Goal: Task Accomplishment & Management: Complete application form

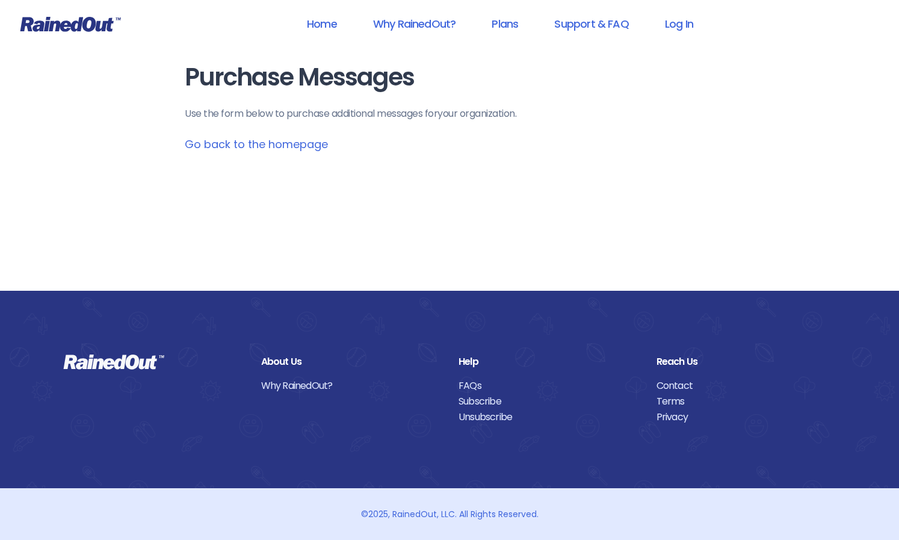
click at [304, 144] on link "Go back to the homepage" at bounding box center [256, 144] width 143 height 15
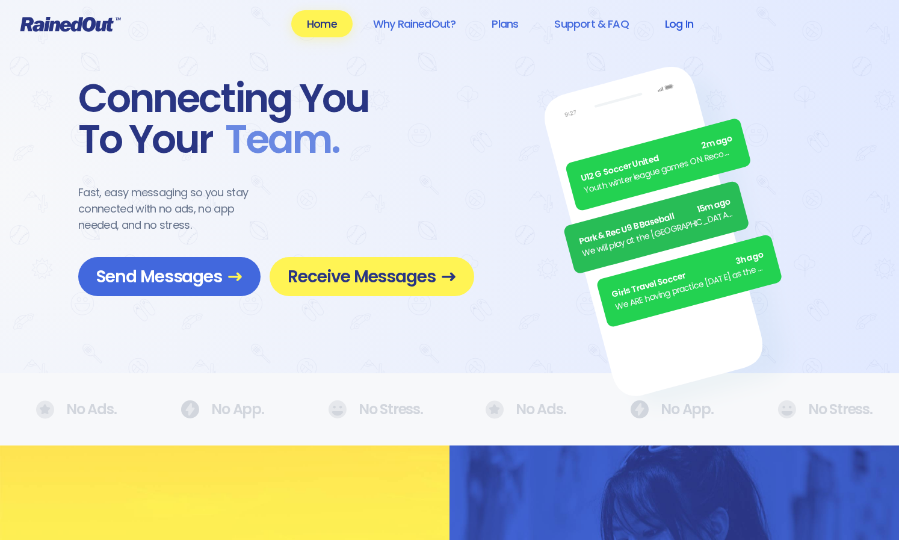
click at [680, 29] on link "Log In" at bounding box center [679, 23] width 60 height 27
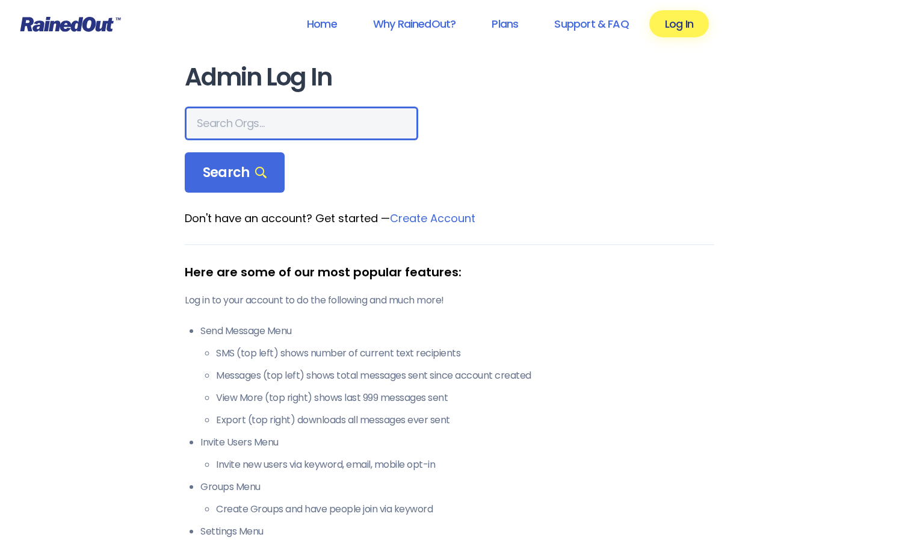
click at [315, 129] on input "text" at bounding box center [302, 124] width 234 height 34
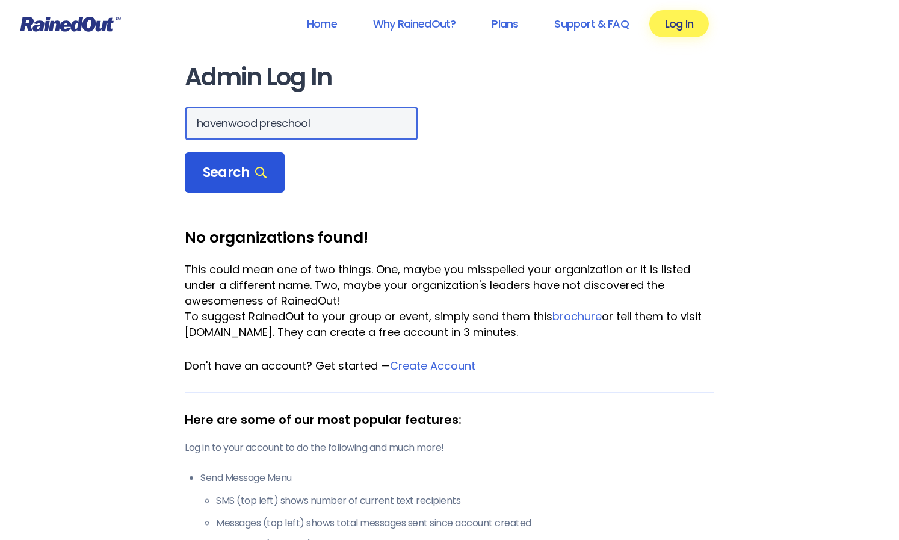
type input "havenwood preschool"
click at [235, 175] on span "Search" at bounding box center [235, 172] width 64 height 17
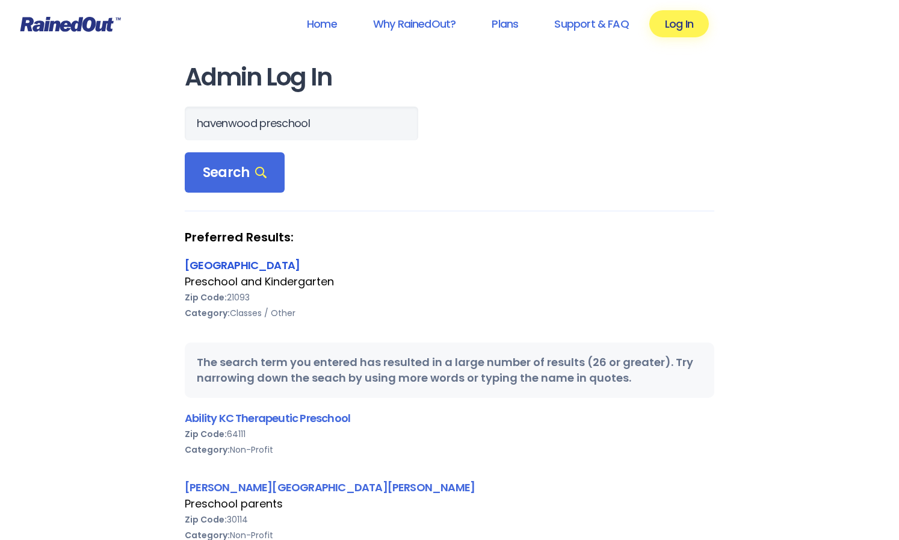
click at [276, 266] on link "[GEOGRAPHIC_DATA]" at bounding box center [242, 265] width 115 height 15
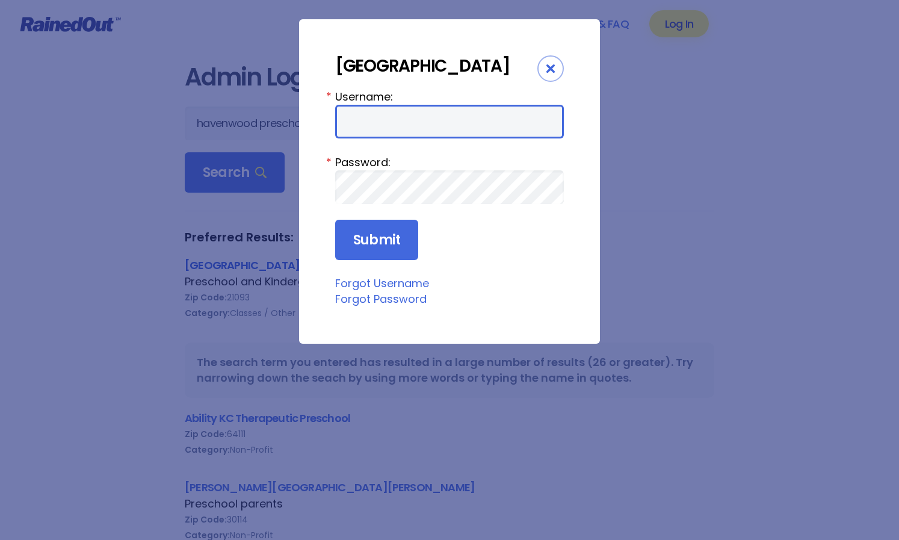
type input "susanriegger"
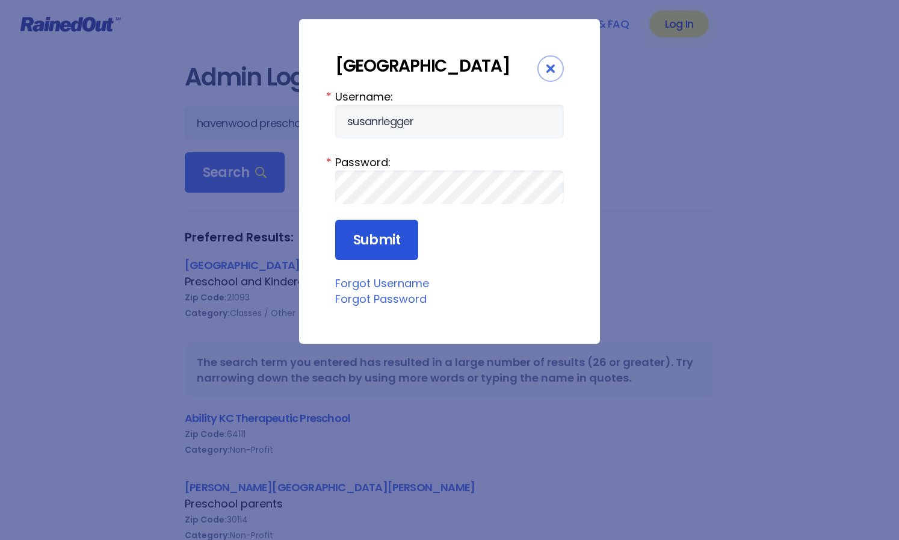
click at [372, 261] on input "Submit" at bounding box center [376, 240] width 83 height 41
